Goal: Entertainment & Leisure: Consume media (video, audio)

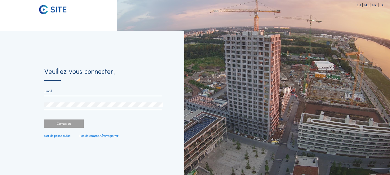
type input "[EMAIL_ADDRESS][PERSON_NAME][DOMAIN_NAME]"
click at [53, 125] on div "Connexion." at bounding box center [64, 124] width 40 height 8
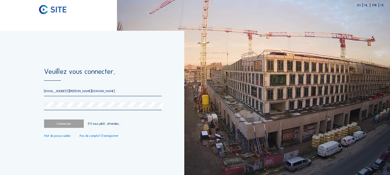
click at [71, 122] on div "Connexion." at bounding box center [64, 124] width 40 height 8
click at [66, 101] on div "[EMAIL_ADDRESS][PERSON_NAME][DOMAIN_NAME]" at bounding box center [103, 99] width 118 height 21
click at [70, 124] on div "Connexion." at bounding box center [64, 124] width 40 height 8
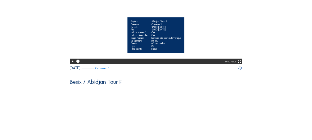
scroll to position [80, 0]
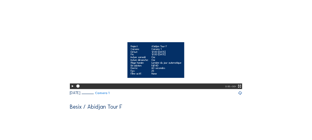
click at [71, 88] on icon at bounding box center [72, 86] width 4 height 5
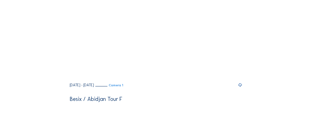
scroll to position [428, 0]
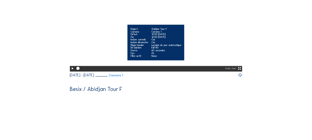
click at [71, 71] on icon at bounding box center [72, 68] width 4 height 5
click at [239, 71] on icon at bounding box center [240, 68] width 4 height 5
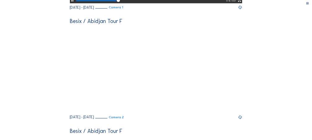
scroll to position [360, 0]
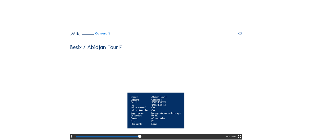
click at [172, 98] on video "Your browser does not support the video tag." at bounding box center [156, 96] width 173 height 86
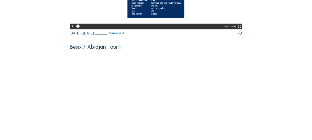
scroll to position [683, 0]
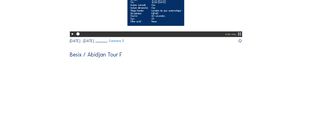
drag, startPoint x: 239, startPoint y: 105, endPoint x: 240, endPoint y: 131, distance: 26.1
click at [239, 36] on icon at bounding box center [240, 34] width 4 height 5
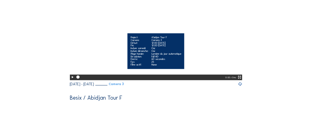
scroll to position [665, 0]
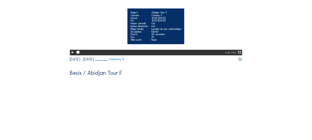
click at [242, 55] on icon at bounding box center [240, 52] width 4 height 5
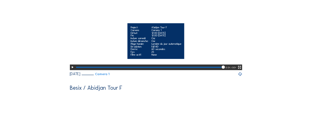
scroll to position [50, 0]
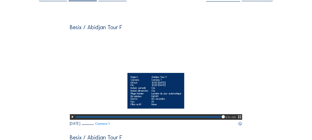
click at [72, 119] on icon at bounding box center [72, 117] width 4 height 5
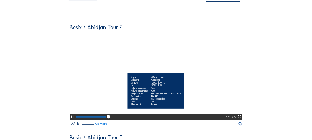
click at [72, 119] on icon at bounding box center [72, 117] width 4 height 5
click at [180, 61] on video "Your browser does not support the video tag." at bounding box center [156, 76] width 173 height 86
click at [242, 119] on icon at bounding box center [240, 117] width 4 height 5
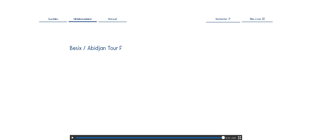
scroll to position [75, 0]
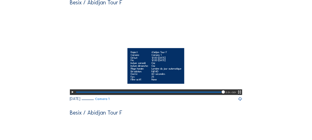
click at [95, 93] on div at bounding box center [148, 93] width 145 height 2
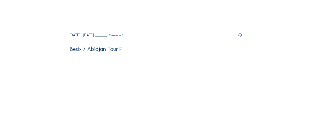
scroll to position [472, 0]
